Goal: Complete application form

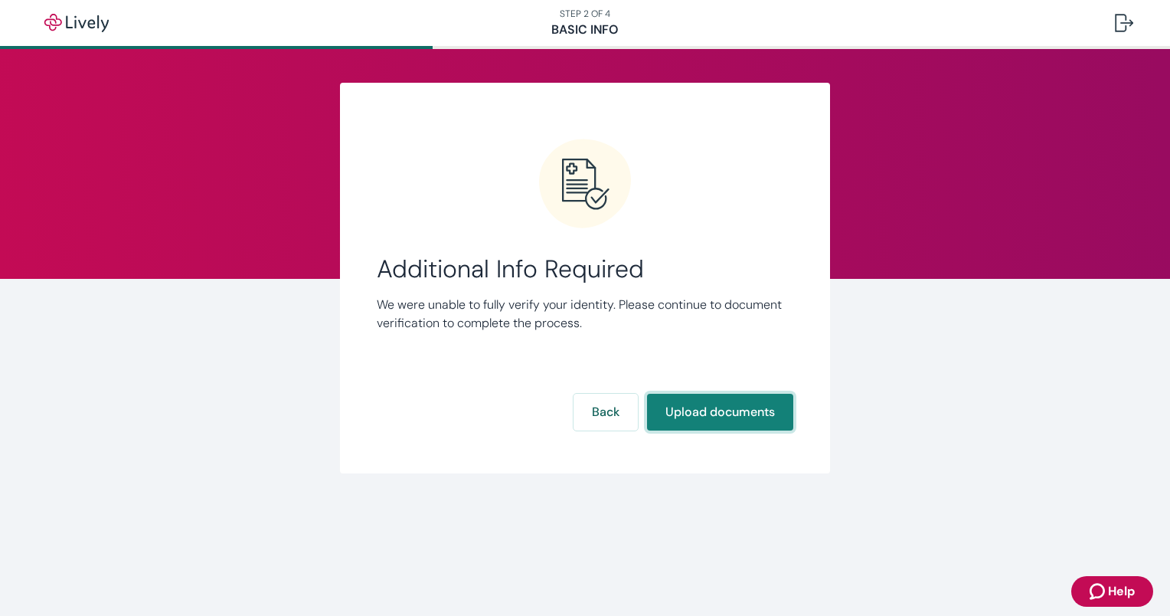
click at [716, 423] on button "Upload documents" at bounding box center [720, 412] width 146 height 37
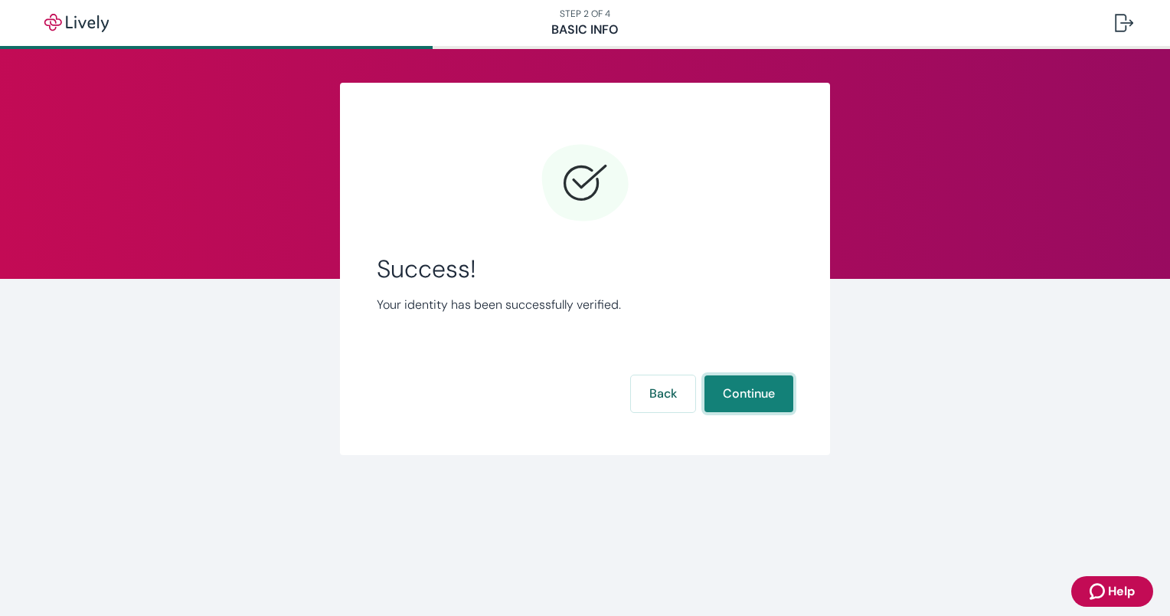
click at [744, 403] on button "Continue" at bounding box center [748, 393] width 89 height 37
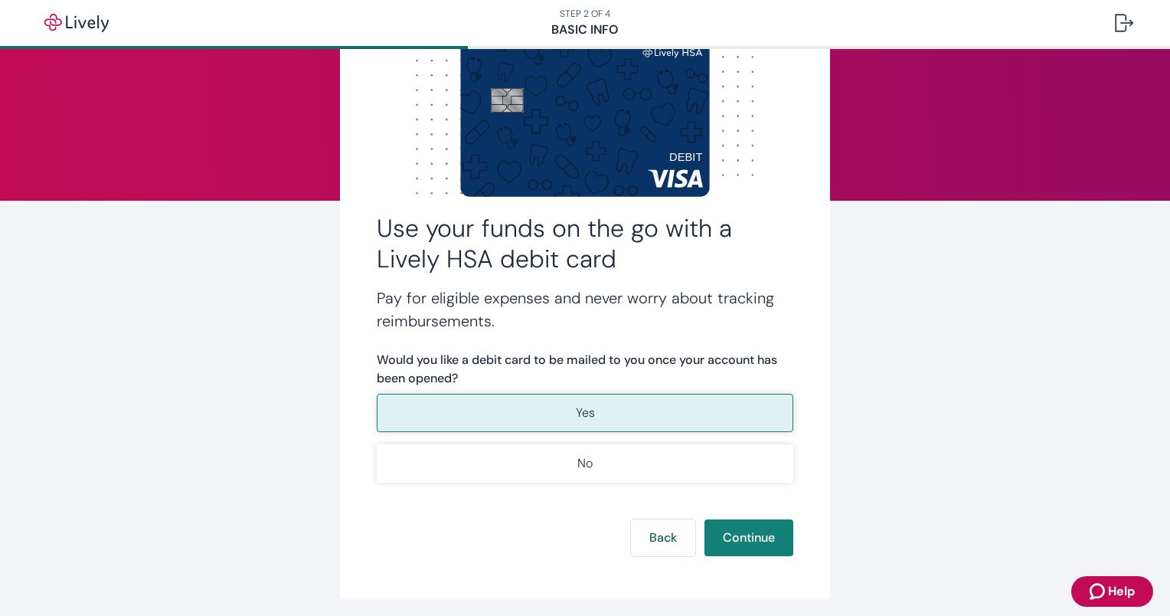
scroll to position [79, 0]
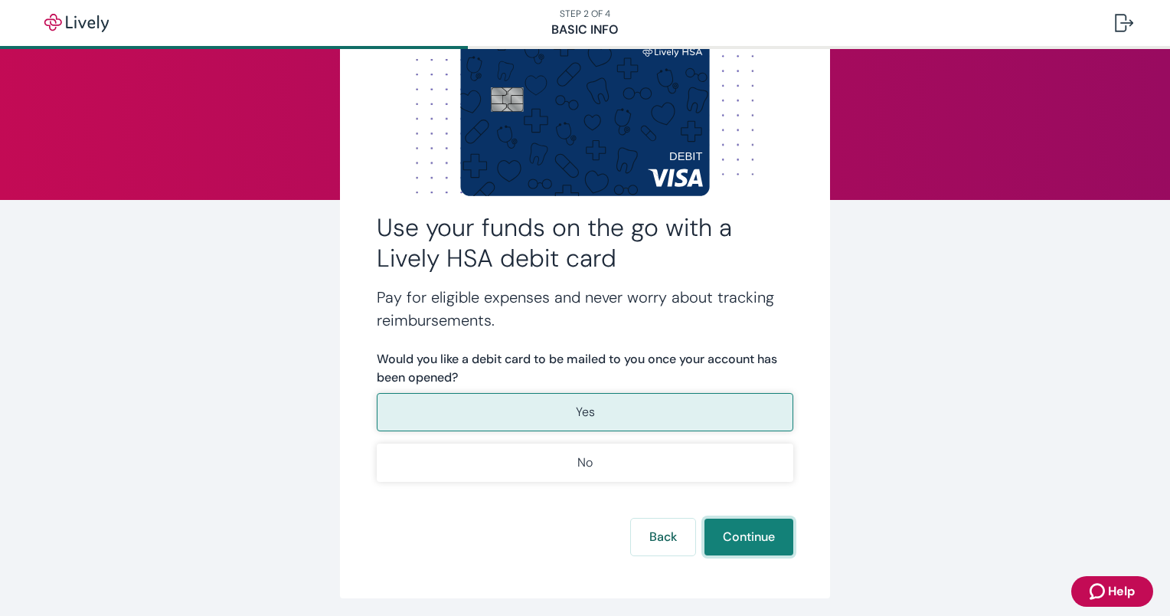
click at [730, 536] on button "Continue" at bounding box center [748, 536] width 89 height 37
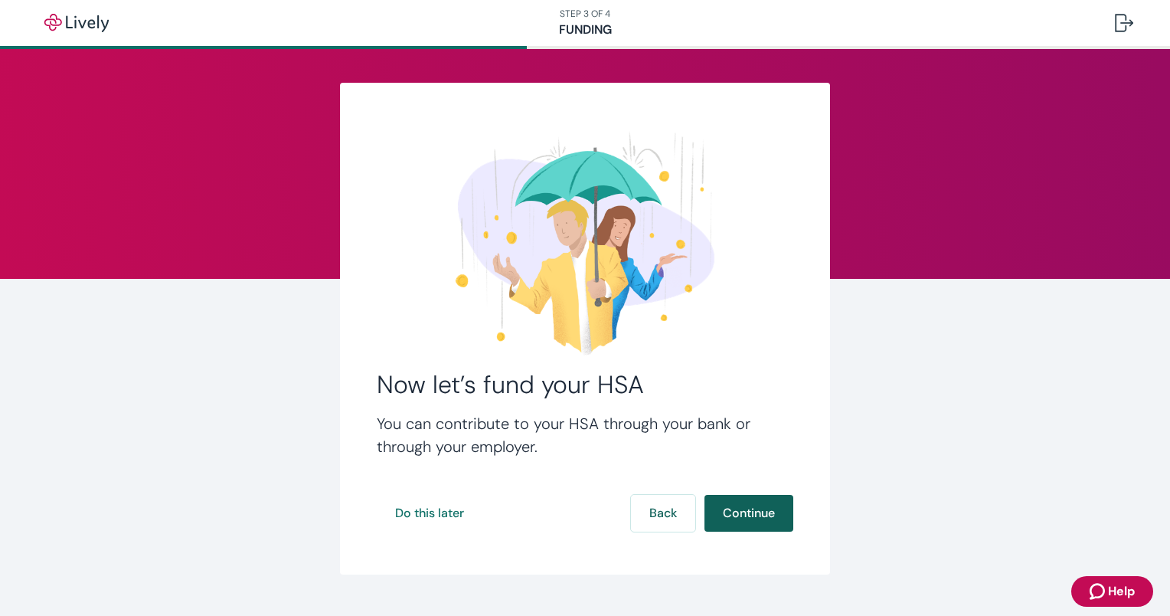
click at [734, 517] on button "Continue" at bounding box center [748, 513] width 89 height 37
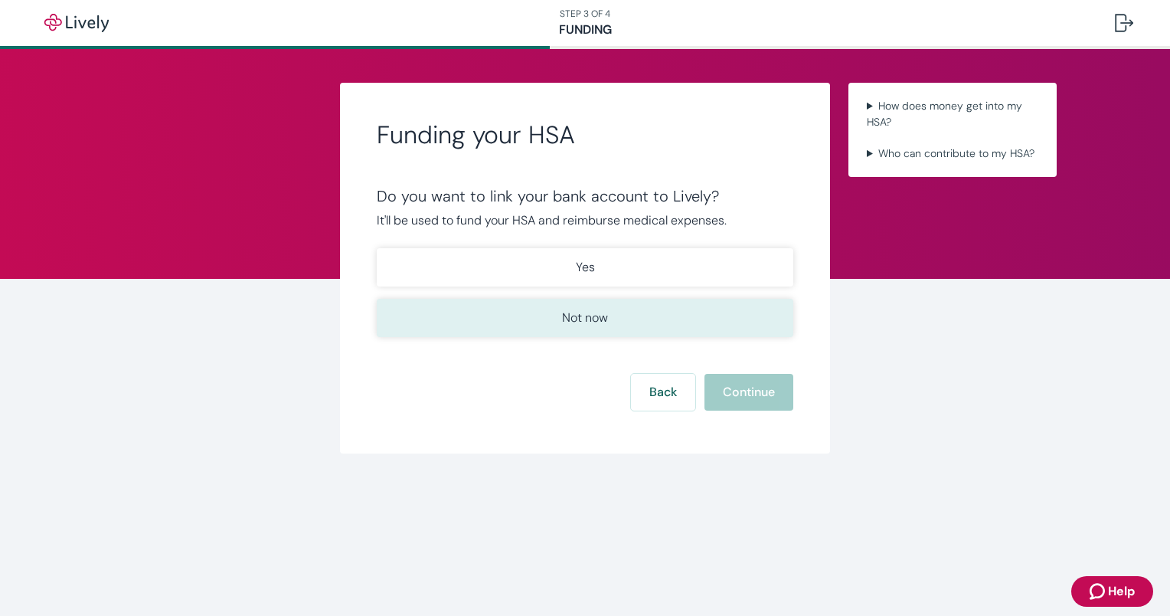
click at [619, 312] on button "Not now" at bounding box center [585, 318] width 417 height 38
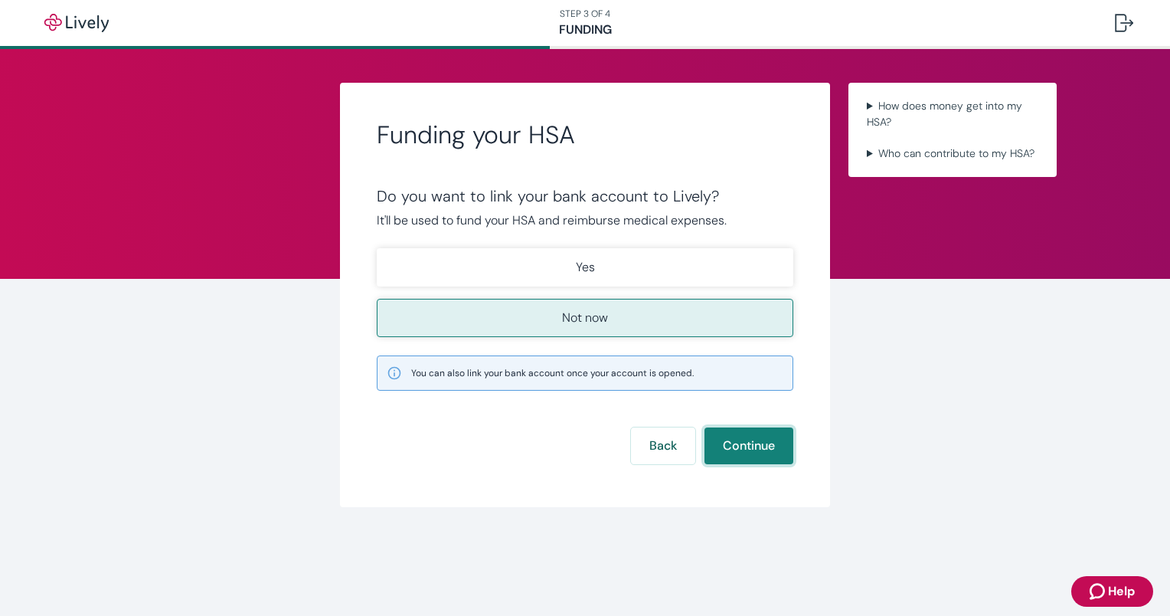
click at [750, 443] on button "Continue" at bounding box center [748, 445] width 89 height 37
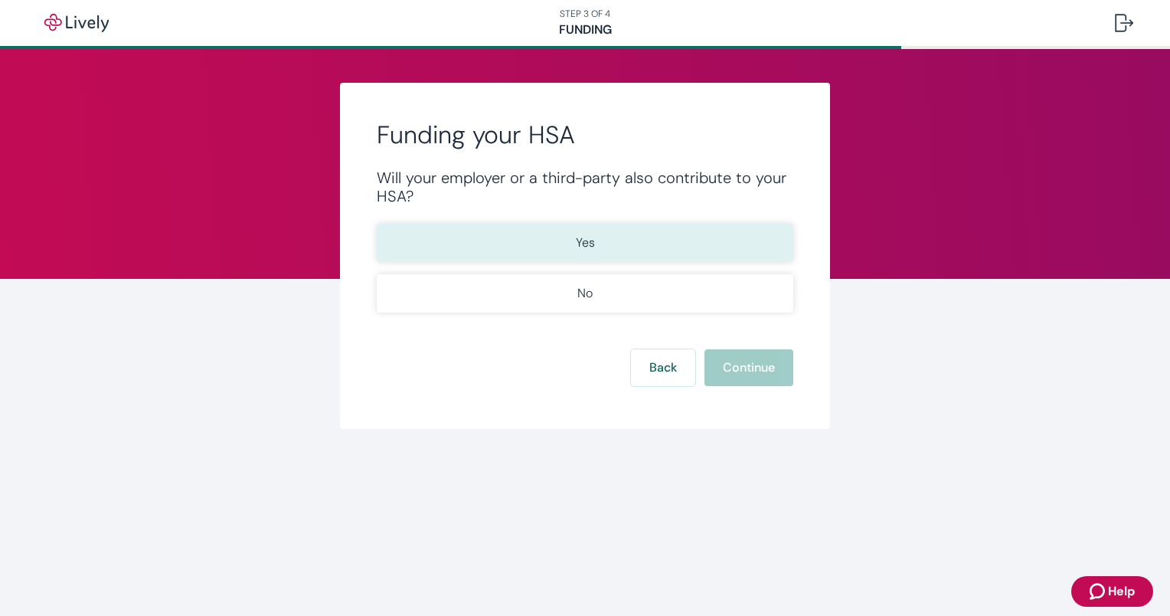
click at [590, 228] on button "Yes" at bounding box center [585, 243] width 417 height 38
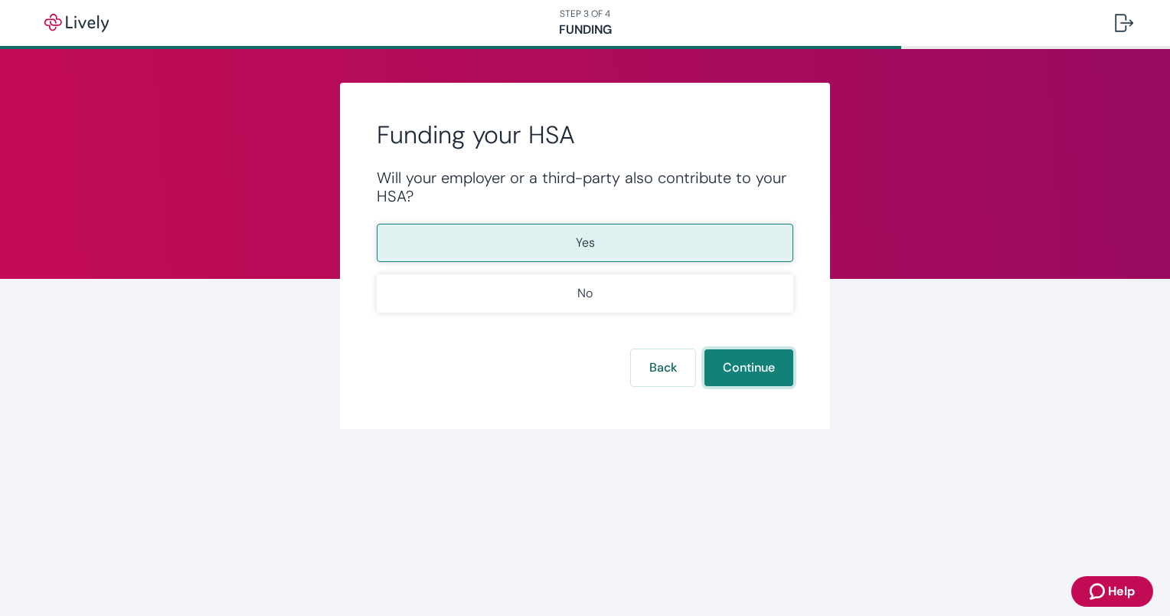
click at [750, 372] on button "Continue" at bounding box center [748, 367] width 89 height 37
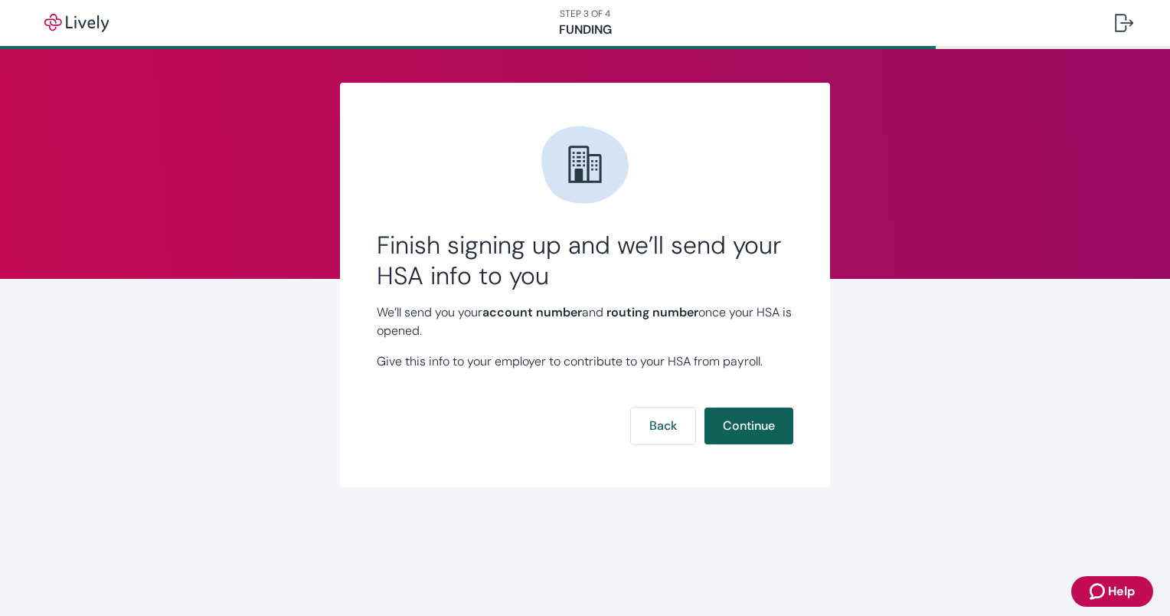
click at [757, 422] on button "Continue" at bounding box center [748, 425] width 89 height 37
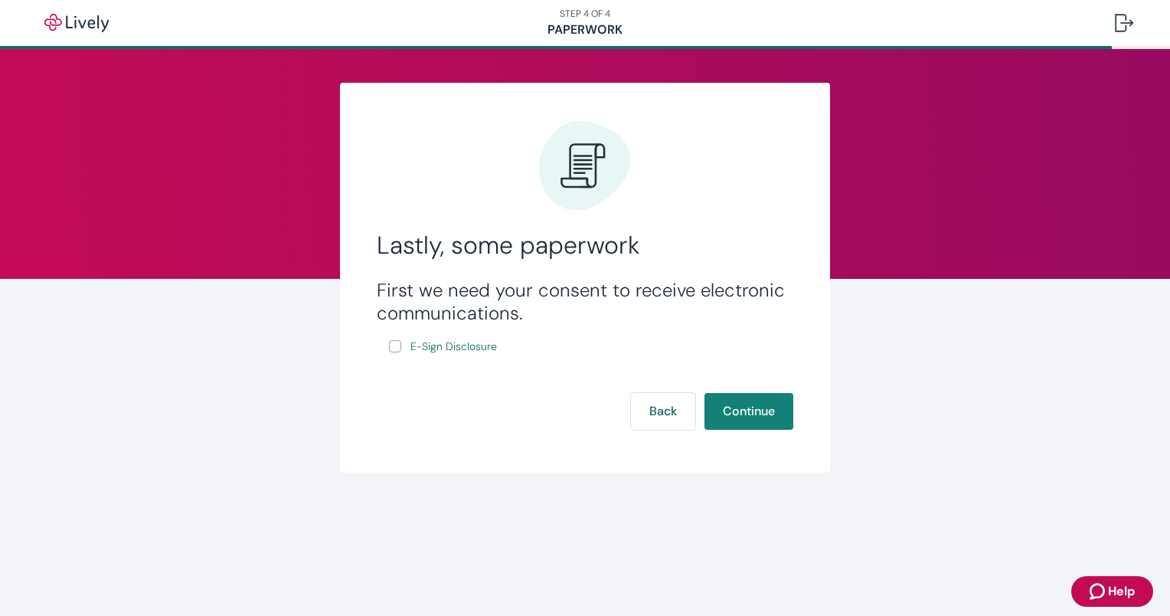
click at [394, 347] on input "E-Sign Disclosure" at bounding box center [395, 346] width 12 height 12
checkbox input "true"
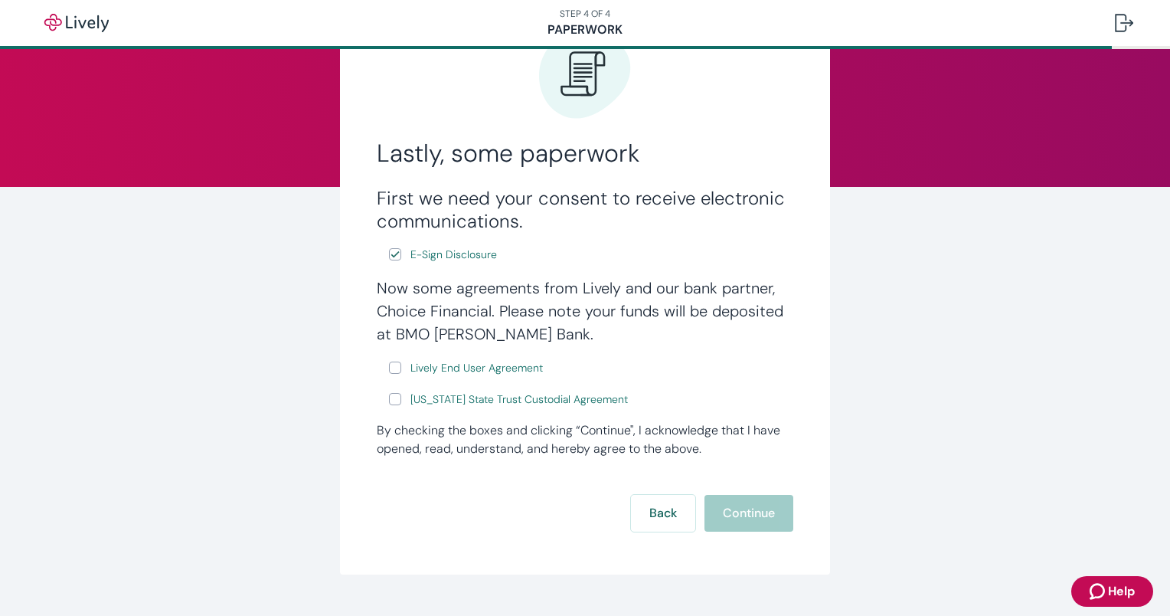
scroll to position [93, 0]
click at [389, 371] on input "Lively End User Agreement" at bounding box center [395, 366] width 12 height 12
checkbox input "true"
click at [389, 394] on input "[US_STATE] State Trust Custodial Agreement" at bounding box center [395, 397] width 12 height 12
checkbox input "true"
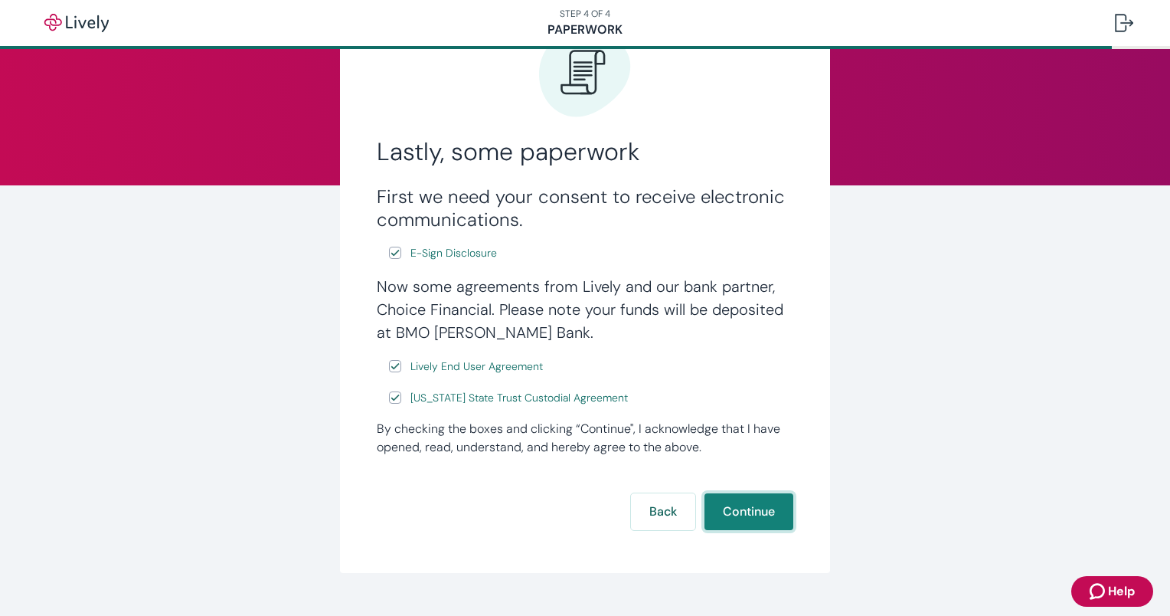
click at [706, 508] on button "Continue" at bounding box center [748, 511] width 89 height 37
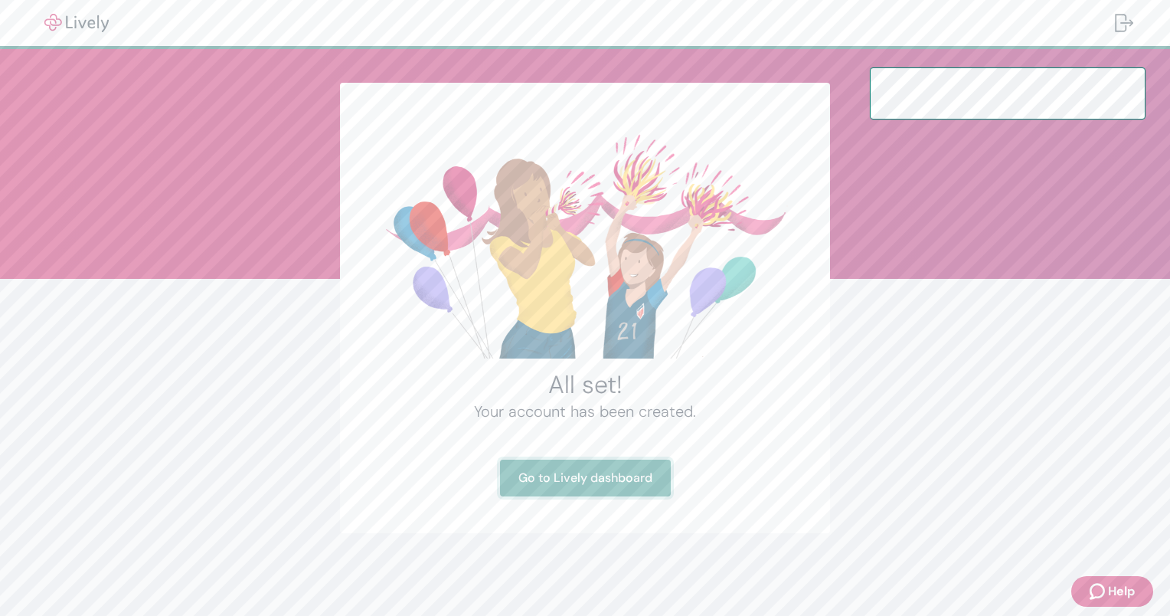
click at [551, 481] on link "Go to Lively dashboard" at bounding box center [585, 477] width 171 height 37
